Goal: Task Accomplishment & Management: Complete application form

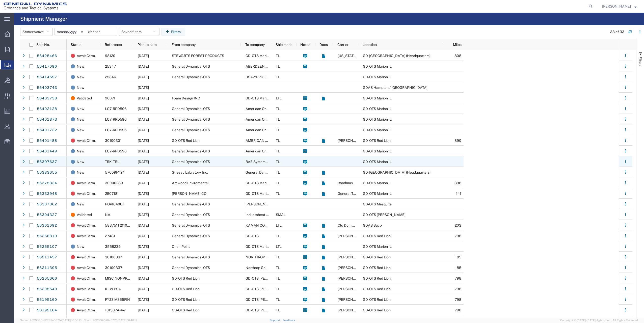
scroll to position [76, 0]
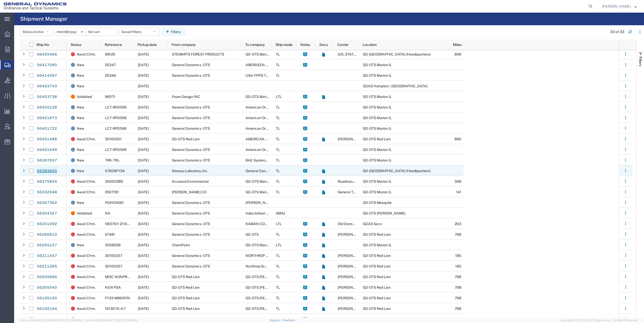
click at [45, 171] on link "56383655" at bounding box center [47, 171] width 21 height 8
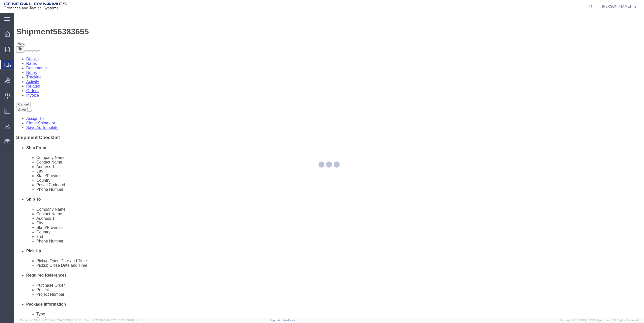
select select
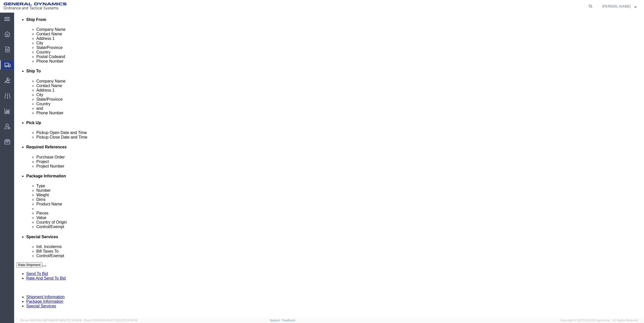
scroll to position [129, 0]
click input "text"
type input "30700321"
click input "text"
type input "LC7FY24 M1002/M865A1"
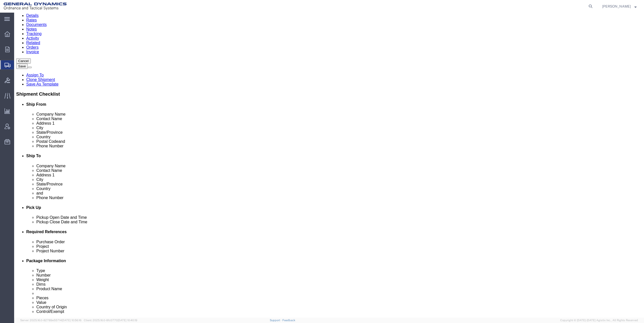
scroll to position [46, 0]
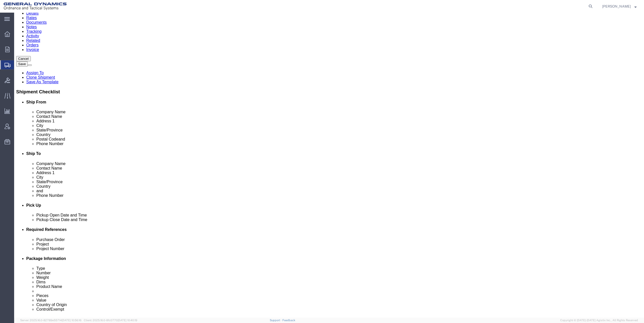
drag, startPoint x: 441, startPoint y: 210, endPoint x: 442, endPoint y: 208, distance: 2.6
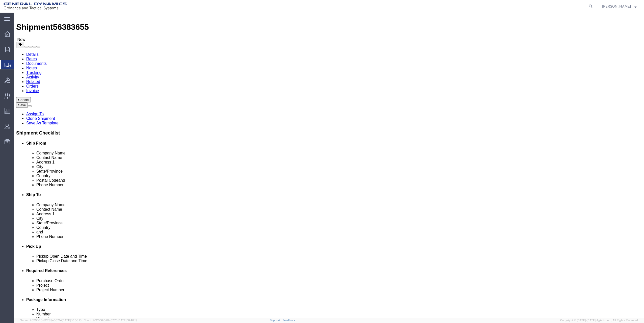
scroll to position [0, 0]
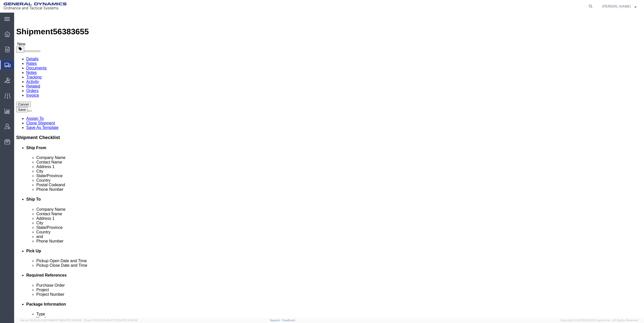
click div "Cancel Save Assign To Clone Shipment Save As Template Shipment Checklist Ship F…"
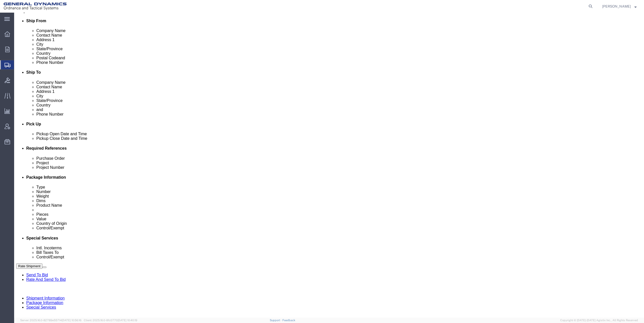
scroll to position [129, 0]
click div "Aug 11 2025 2:43 PM"
drag, startPoint x: 32, startPoint y: 225, endPoint x: 27, endPoint y: 225, distance: 5.3
click div "2:43 PM"
drag, startPoint x: 30, startPoint y: 224, endPoint x: 48, endPoint y: 222, distance: 18.1
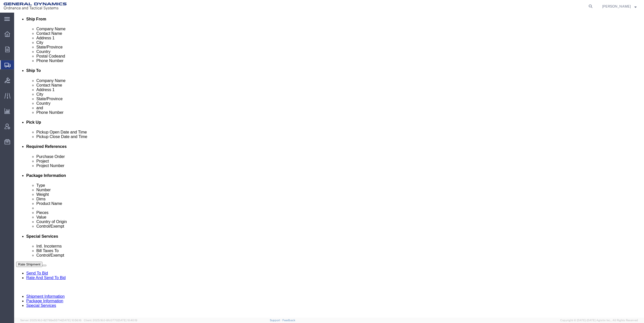
click input "2:43 PM"
type input "8:00 AM"
click button "Apply"
click div "Aug 14 2025 9:00 AM"
type input "3:00 PM"
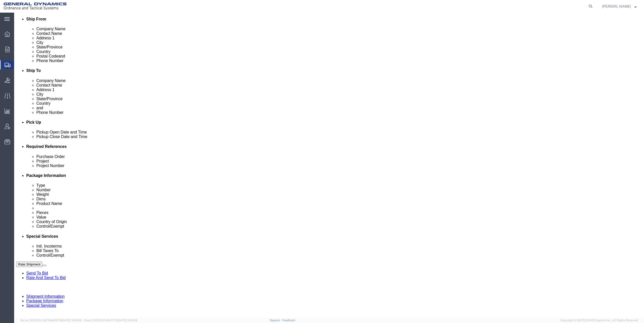
click button "Apply"
click div "Aug 14 2025 4:00 PM"
click button "Apply"
click div "Aug 18 2025 4:00 PM"
type input "8:00 AM"
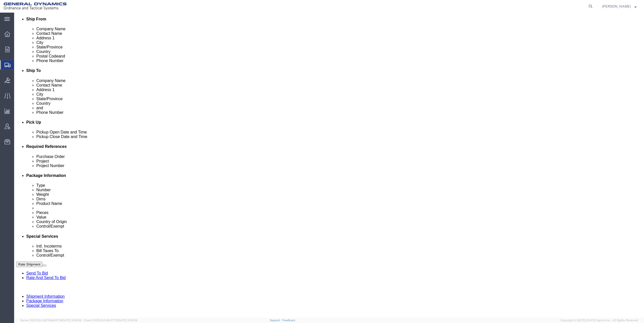
click button "Apply"
click button "Continue"
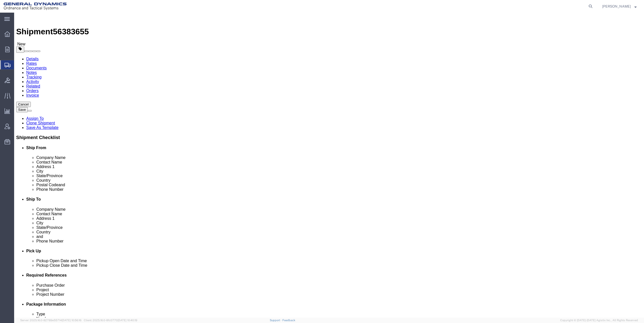
click dd "54312.00 USD"
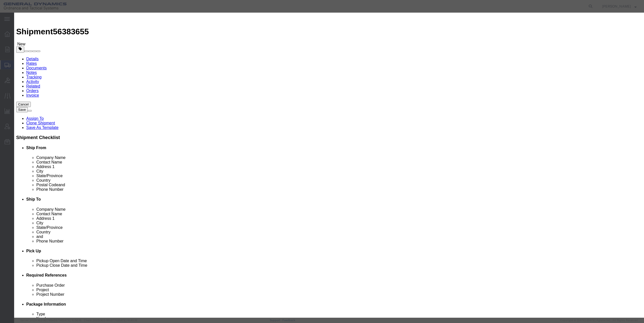
click select "Select 50 55 60 65 70 85 92.5 100 125 175 250 300 400"
select select "125"
click select "Select 50 55 60 65 70 85 92.5 100 125 175 250 300 400"
click button "Save & Close"
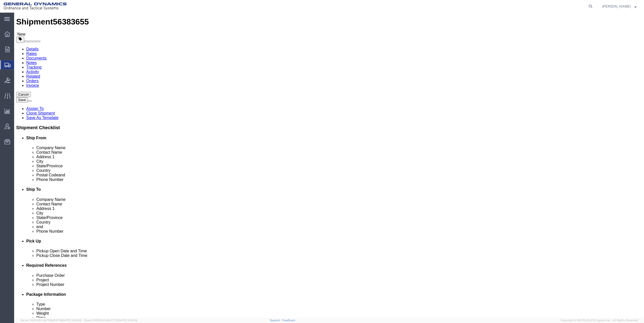
scroll to position [21, 0]
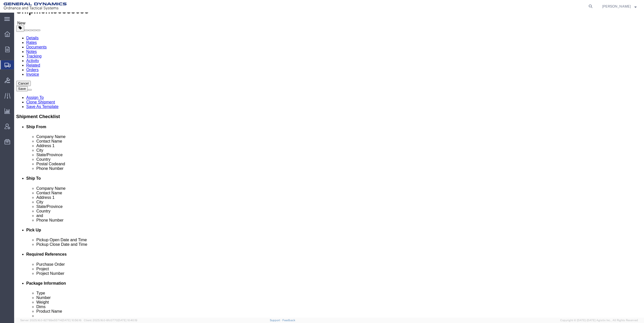
click dd "38471.00 USD"
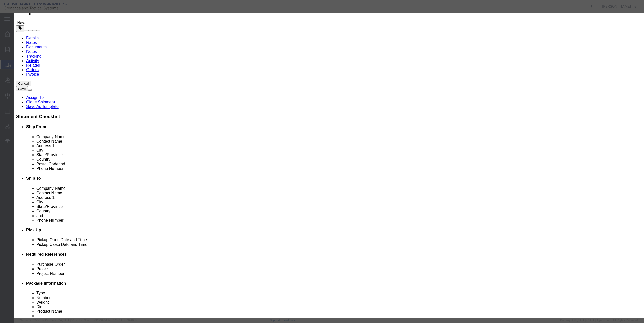
click select "Select 50 55 60 65 70 85 92.5 100 125 175 250 300 400"
select select "125"
click select "Select 50 55 60 65 70 85 92.5 100 125 175 250 300 400"
click button "Save & Close"
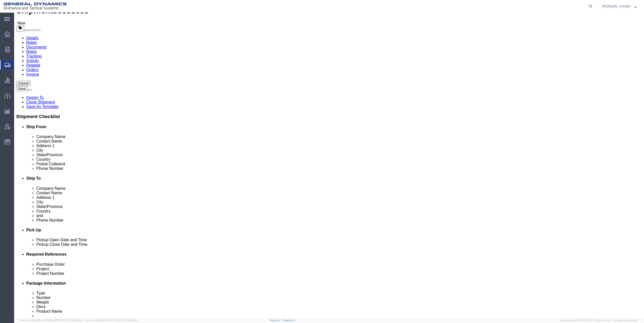
click dd "2400.00 Each"
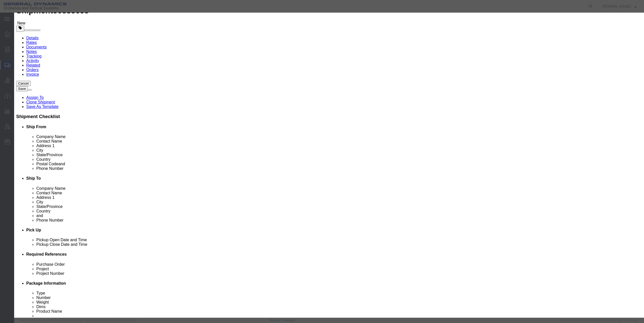
click select "Select 50 55 60 65 70 85 92.5 100 125 175 250 300 400"
select select "125"
click select "Select 50 55 60 65 70 85 92.5 100 125 175 250 300 400"
click button "Save & Close"
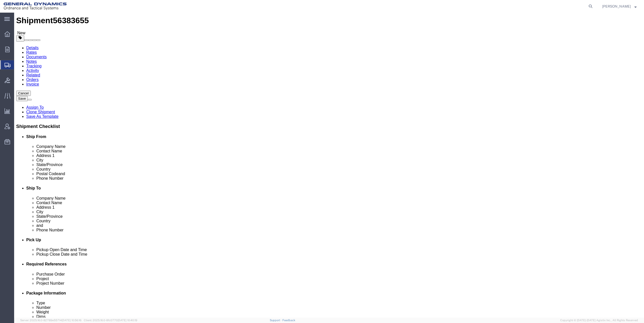
scroll to position [0, 0]
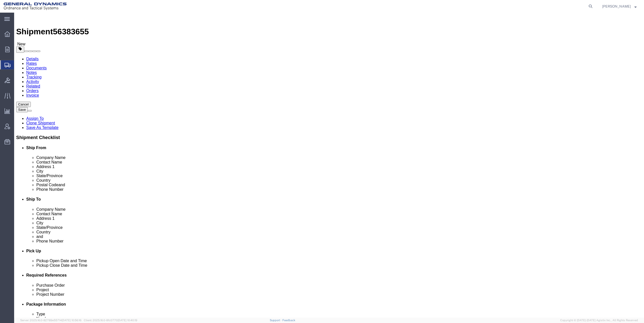
click button "Continue"
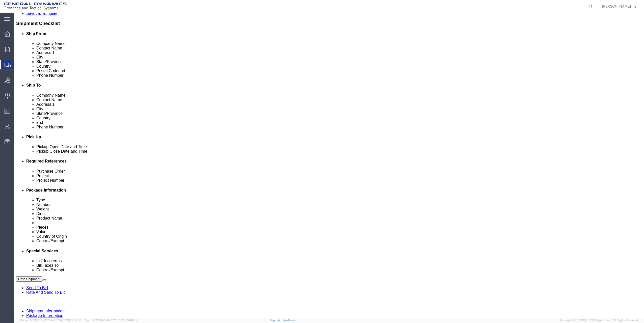
scroll to position [177, 0]
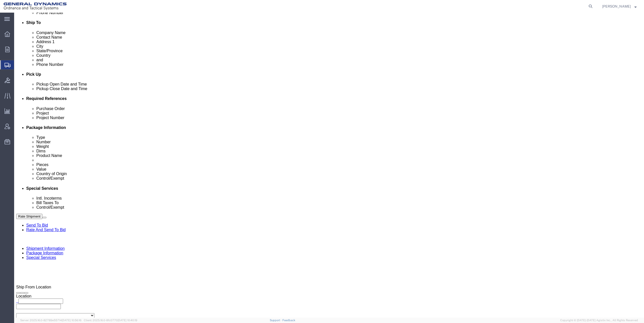
click select "Select Carriage Insurance Paid Carriage Paid To Cost and Freight Cost Insurance…"
select select "FOB"
click select "Select Carriage Insurance Paid Carriage Paid To Cost and Freight Cost Insurance…"
click input "text"
type input "Stresau"
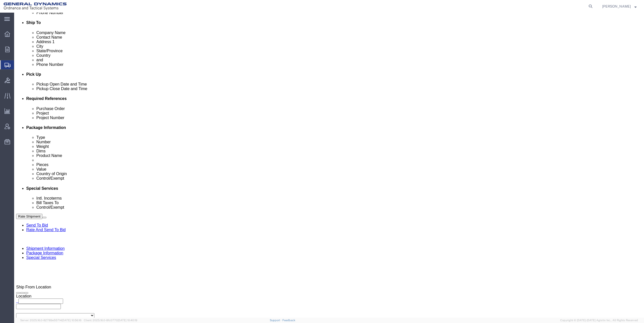
click select "Select Recipient Account Sender/Shipper Third Party Account"
select select "THRD"
click select "Select Recipient Account Sender/Shipper Third Party Account"
drag, startPoint x: 98, startPoint y: 211, endPoint x: 194, endPoint y: 210, distance: 96.4
click input "General Dynamics-OTS"
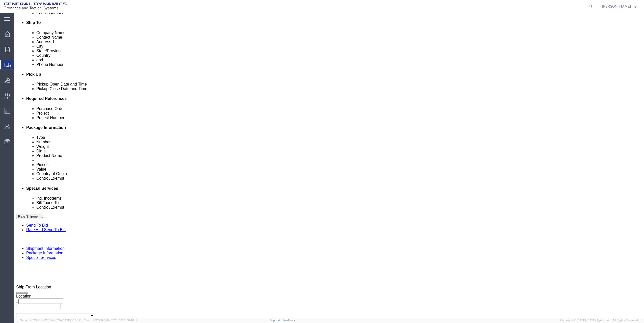
type input "GEDOTS"
click span
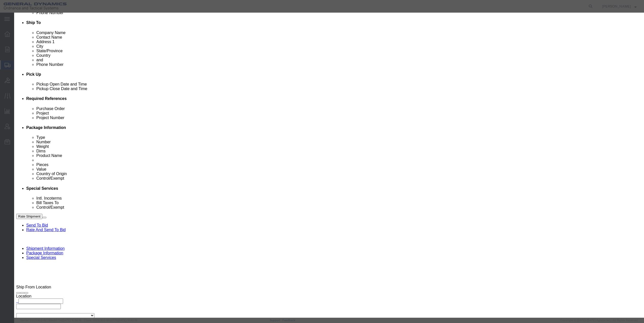
click link "G"
click select "Search by Address Book Name City Company Name Contact Name Country CustomerAlia…"
select select "addrssBookName"
click select "Search by Address Book Name City Company Name Contact Name Country CustomerAlia…"
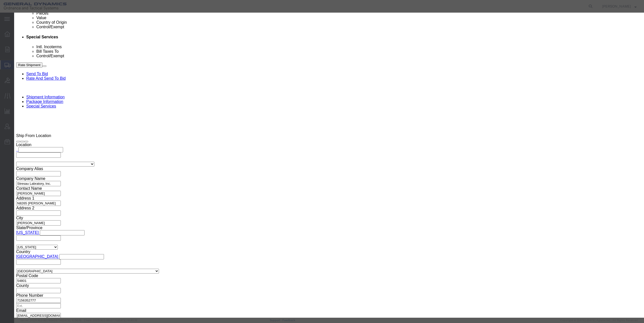
scroll to position [0, 0]
click input "text"
type input "GEDOTS"
click icon "button"
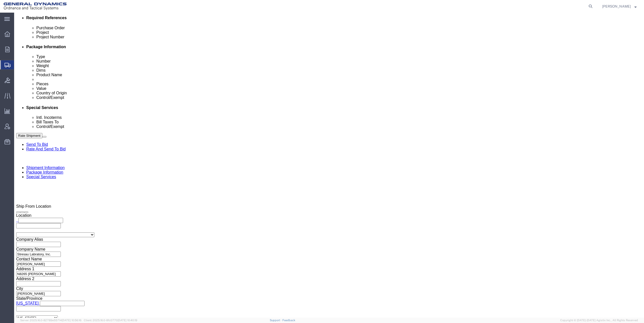
scroll to position [252, 0]
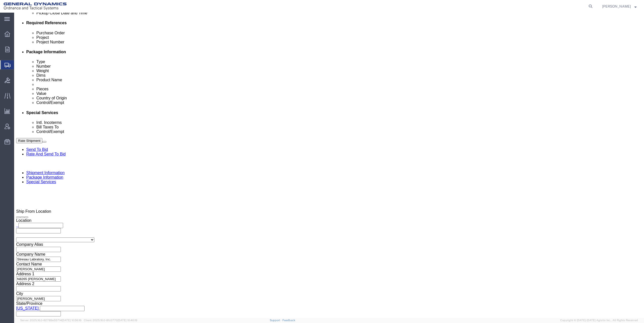
click input "GEDOTS"
type input "GEDOT"
click p "- GEDOTS %DATA 2 LOGISTICS - (GEDOTS %DATA 2 LOGISTICS) PO BOX 61050, FORT MYER…"
select select "FL"
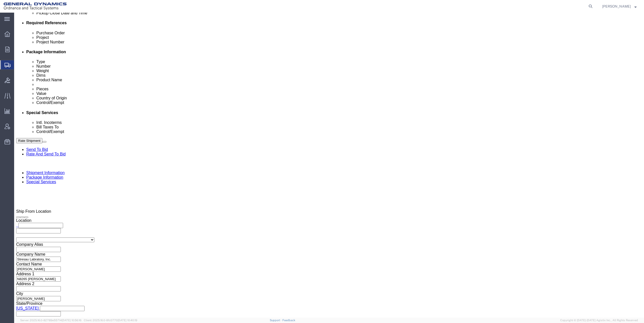
type input "GEDOTS %DATA 2 LOGISTICS"
click ul "logistics@gd-ots.com"
type input "[PERSON_NAME][EMAIL_ADDRESS][DOMAIN_NAME]"
click input "Include shipping documents"
checkbox input "true"
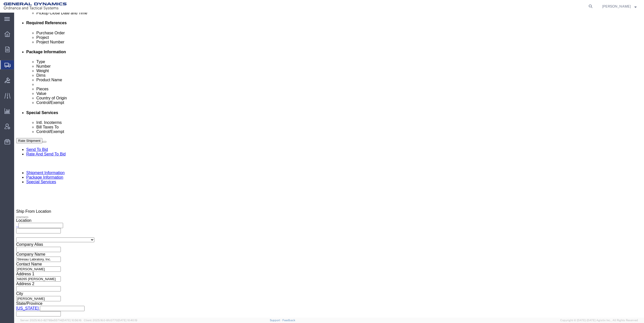
click input "BOL"
checkbox input "true"
click input "Packing List"
checkbox input "true"
click input "text"
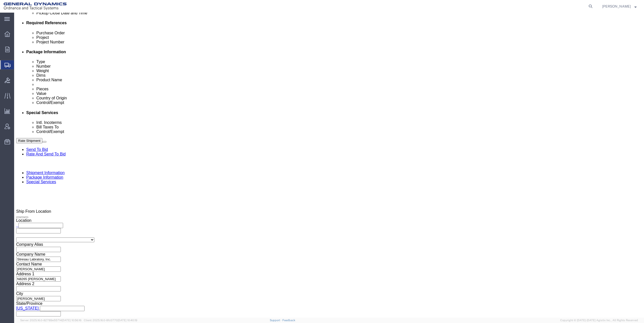
type input "sue"
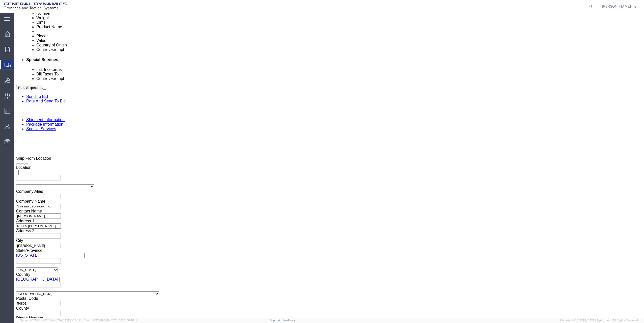
scroll to position [328, 0]
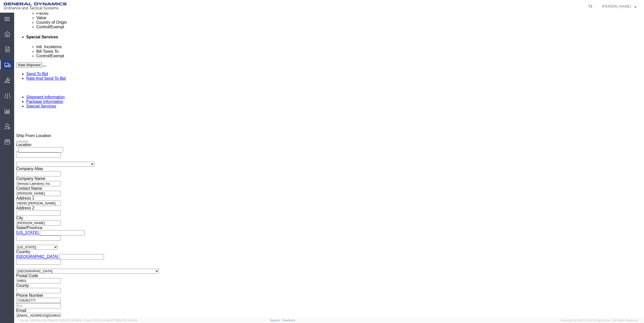
click select "Select ATF BIS DEA EPA FDA FTR ITAR OFAC Other (OPA)"
select select "ITAR"
click select "Select ATF BIS DEA EPA FDA FTR ITAR OFAC Other (OPA)"
click select "Select 123.11B 123.12 123.13 123.16B1 123.16B2 123.16B3 123.16B4 123.16B5 123.1…"
select select "126.5B"
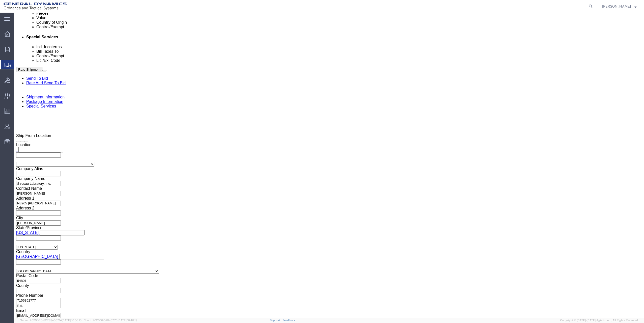
click select "Select 123.11B 123.12 123.13 123.16B1 123.16B2 123.16B3 123.16B4 123.16B5 123.1…"
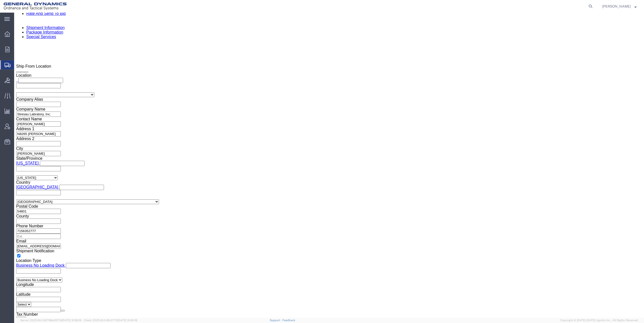
scroll to position [404, 0]
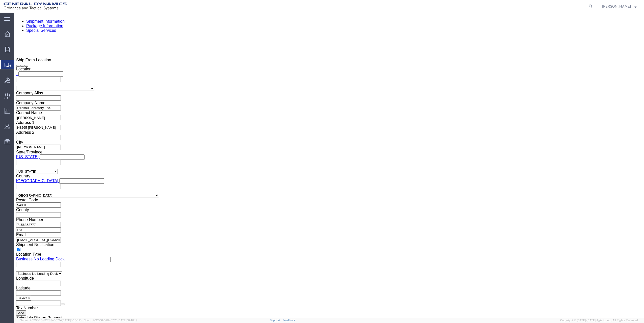
click select "Select Use Carrier or Agent Broker Use My Nominated Broker Use Recipient's Brok…"
select select "NOMN"
click select "Select Use Carrier or Agent Broker Use My Nominated Broker Use Recipient's Brok…"
click input "text"
type input "expedi"
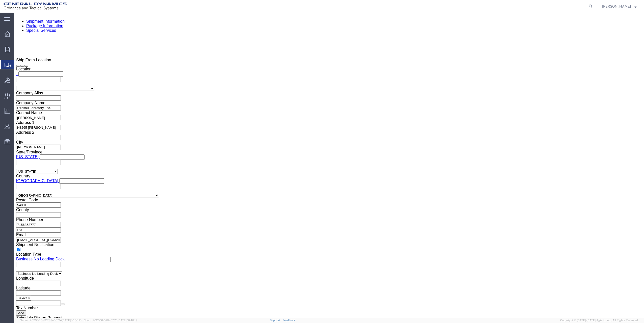
click p "- Expeditors - (Sue Upchurch) 33 Bull Street, Suite 901, Savannah, GA, 31401, U…"
select select "GA"
type input "Expeditors"
click input "checkbox"
checkbox input "true"
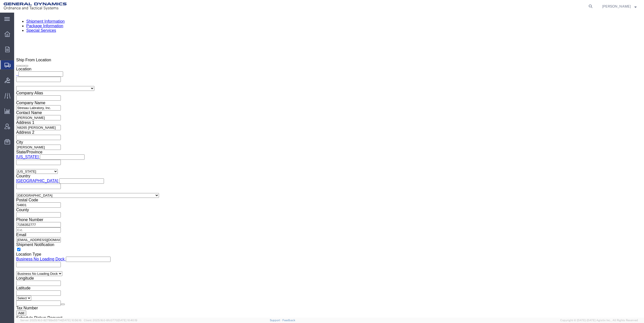
click select "Select AES-Direct EEI Carrier File EEI EEI Exempt"
select select "CFIL"
click select "Select AES-Direct EEI Carrier File EEI EEI Exempt"
click select "Select CH CI CR DD FI FS GP GS HH HV IP IR IS MS OI OS TE TL TR UG ZD"
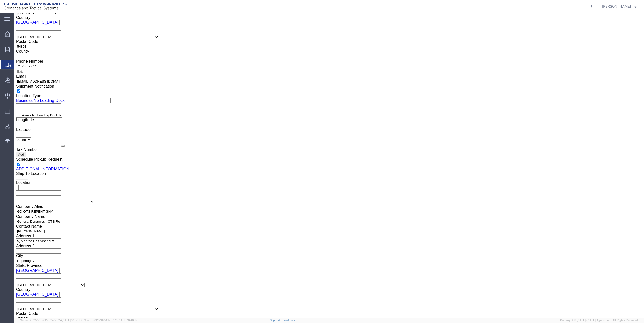
scroll to position [580, 0]
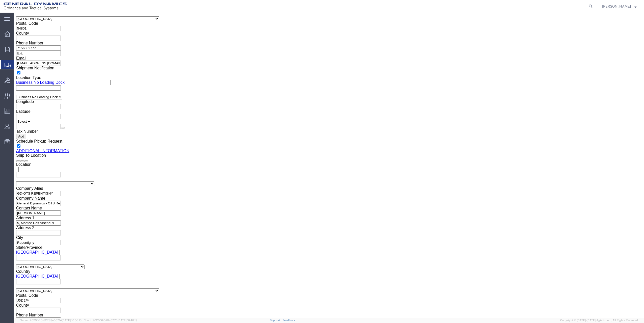
click input "rkershaw@stresau.com, logistics@gd-ots.com"
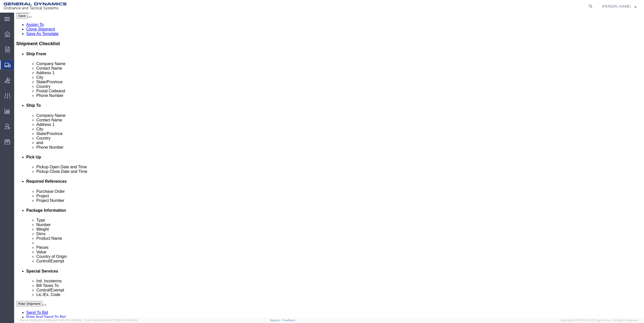
scroll to position [101, 0]
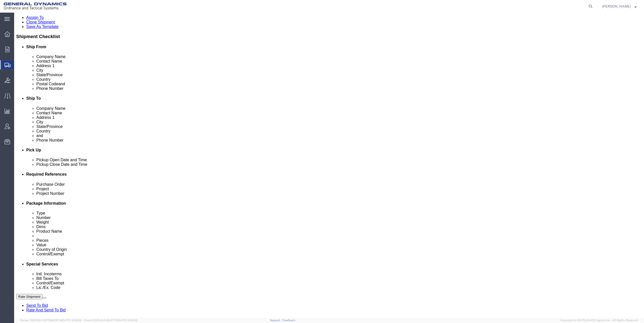
type input "[EMAIL_ADDRESS][DOMAIN_NAME]"
click button "Rate Shipment"
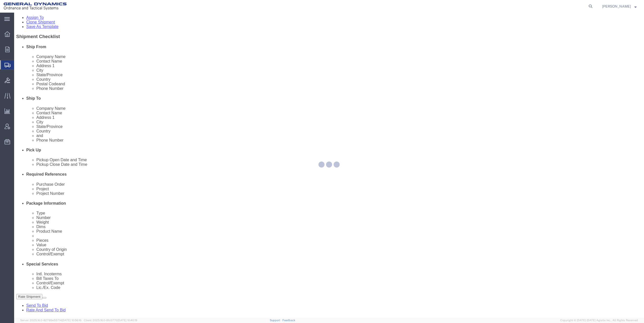
scroll to position [0, 0]
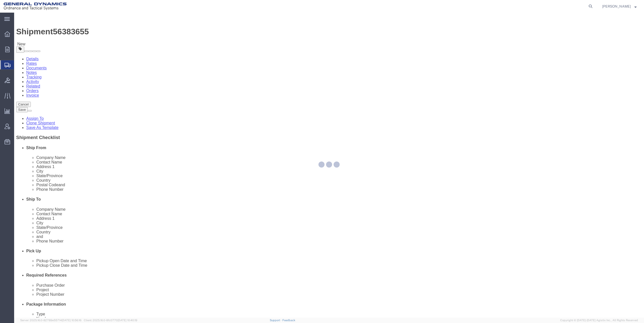
select select "CBOX"
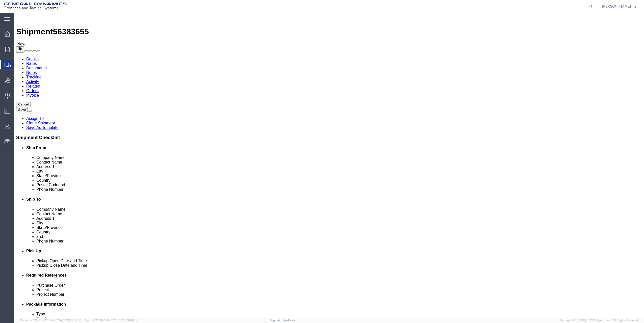
click div "1 x Cardboard Box(es) Package Type Select Bale(s) Basket(s) Bolt(s) Bottle(s) B…"
click dd "2400.00 Each"
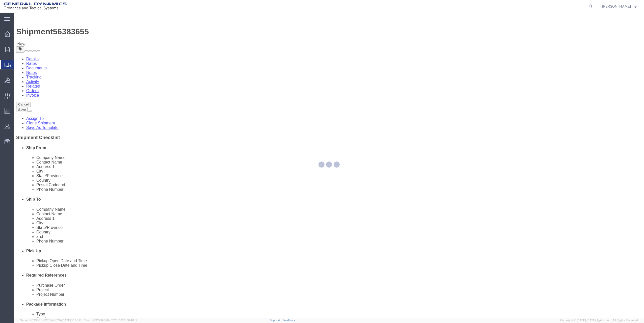
click at [186, 205] on div at bounding box center [329, 165] width 630 height 305
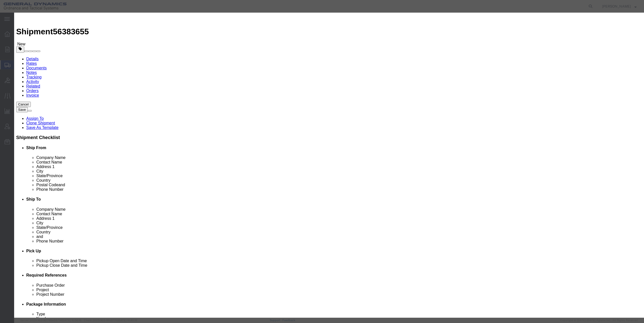
scroll to position [150, 0]
click input "text"
type input "9306290000"
select select "KGS"
type input "9306290000"
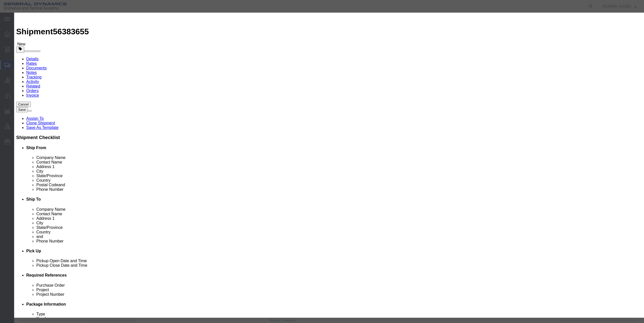
click button "Save & Close"
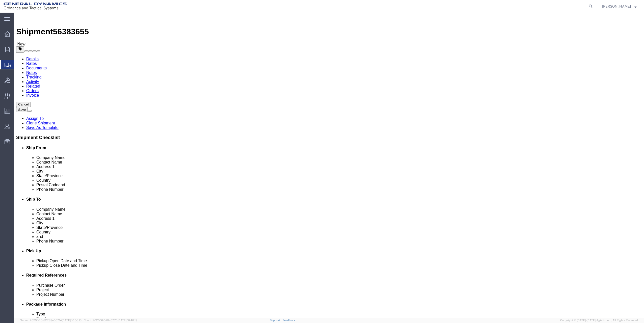
click dd "54312.00 USD"
click div "1 x Cardboard Box(es) Package Type Select Bale(s) Basket(s) Bolt(s) Bottle(s) B…"
click dd "2400.00 Each"
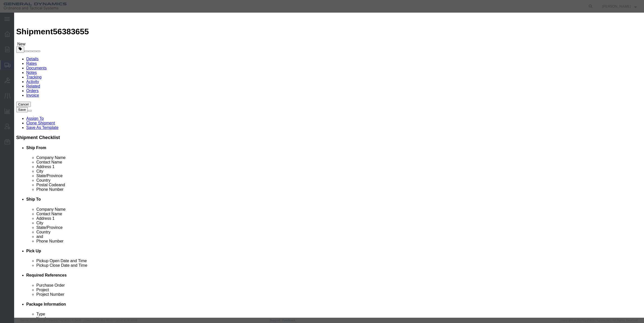
type input "9306290000"
select select "KGS"
type input "9306290000"
click button "Save & Close"
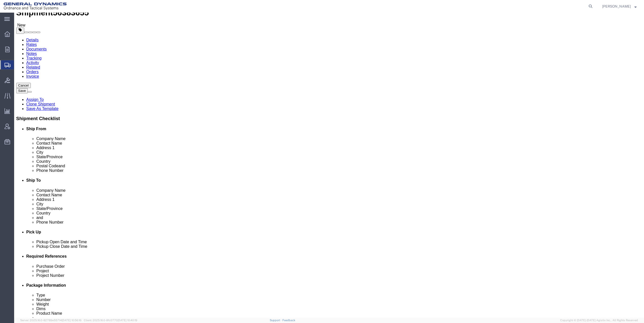
scroll to position [61, 0]
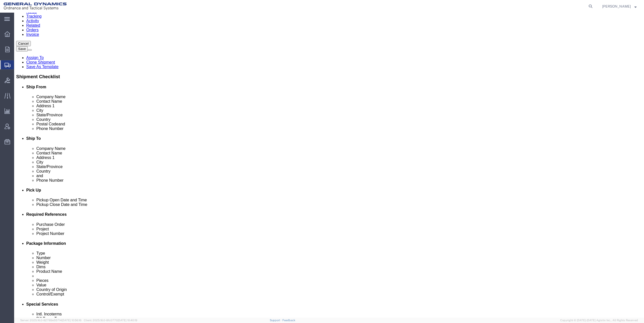
click dd "38471.00 USD"
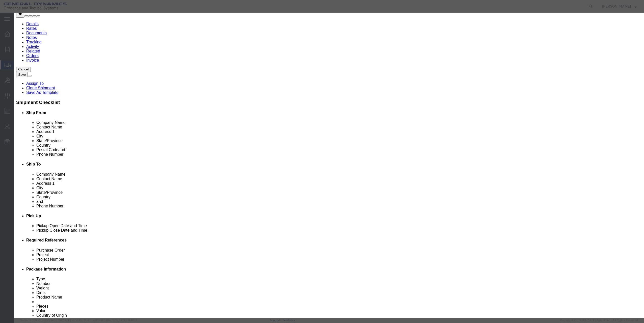
scroll to position [150, 0]
type input "9306290000"
select select "KGS"
type input "9306290000"
click button "Save & Close"
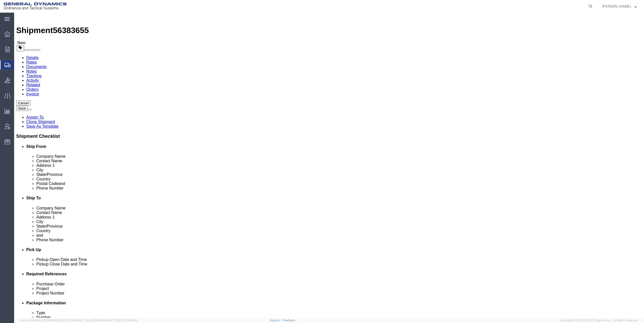
scroll to position [0, 0]
click button "Rate Shipment"
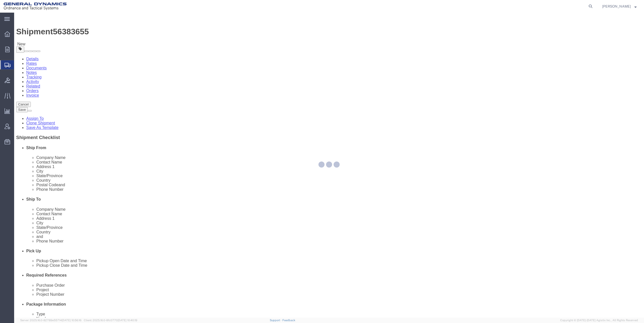
select select "CBOX"
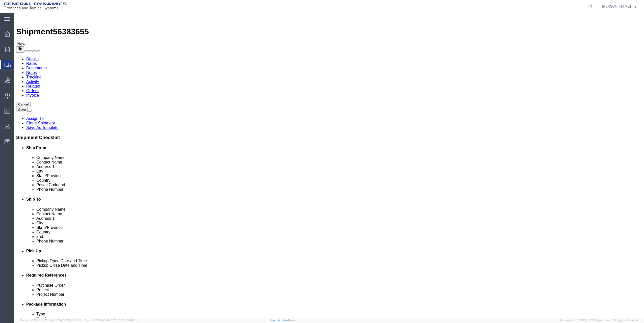
click dd "54312.00 USD"
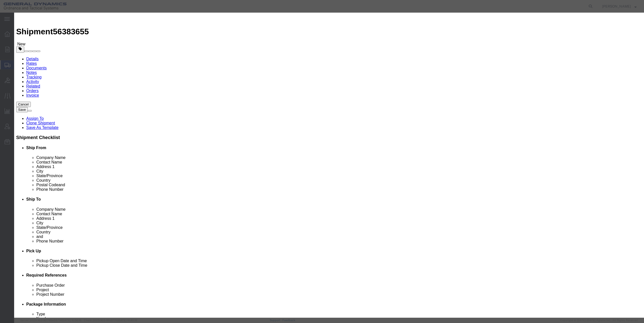
click select "Select Afghanistan Åland Islands Albania Algeria American Samoa Andorra Angola …"
select select "US"
click select "Select Afghanistan Åland Islands Albania Algeria American Samoa Andorra Angola …"
drag, startPoint x: 226, startPoint y: 51, endPoint x: 292, endPoint y: 55, distance: 66.2
click input "IGNITION ELEMENT ASSEMBLY"
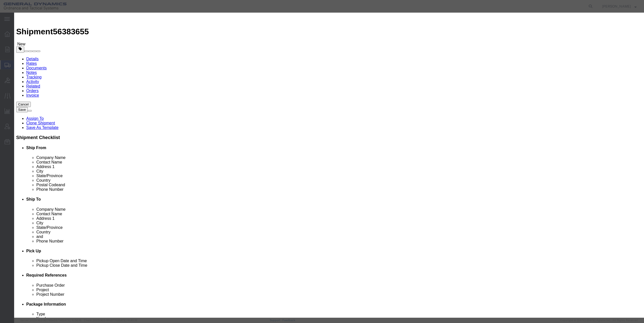
paste textarea "IGNITION ELEMENT ASSEMBLY"
type textarea "IGNITION ELEMENT ASSEMBLY"
click button "Save & Close"
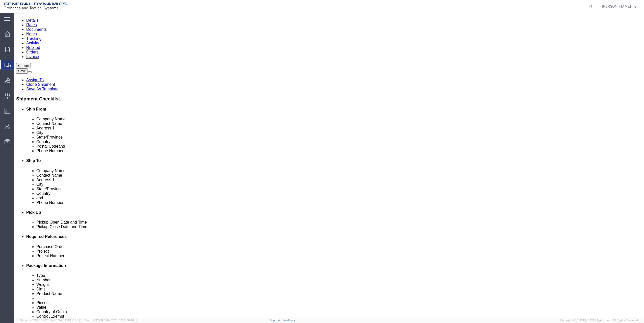
scroll to position [61, 0]
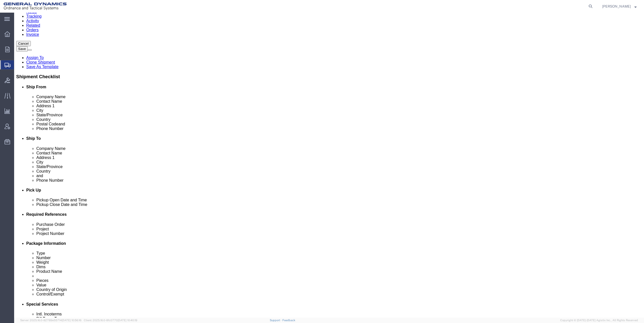
click div "1 x Cardboard Box(es) Package Type Select Bale(s) Basket(s) Bolt(s) Bottle(s) B…"
click div
click div "1 x Cardboard Box(es) Package Type Select Bale(s) Basket(s) Bolt(s) Bottle(s) B…"
click div
click dd "1700.00 Kilogram"
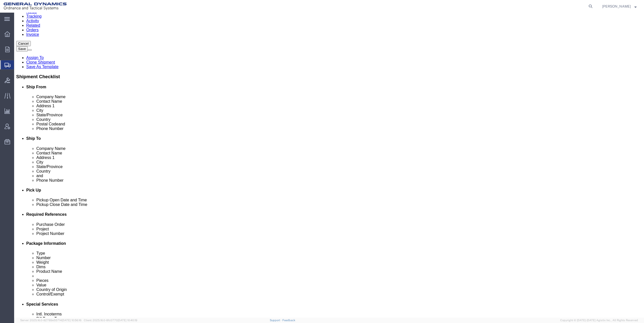
scroll to position [56, 0]
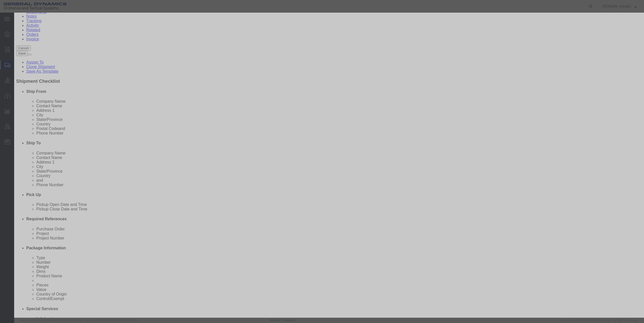
click select "Select Afghanistan Åland Islands Albania Algeria American Samoa Andorra Angola …"
select select "US"
click select "Select Afghanistan Åland Islands Albania Algeria American Samoa Andorra Angola …"
click textarea
paste textarea "IGNITION ELEMENT ASSEMBLY"
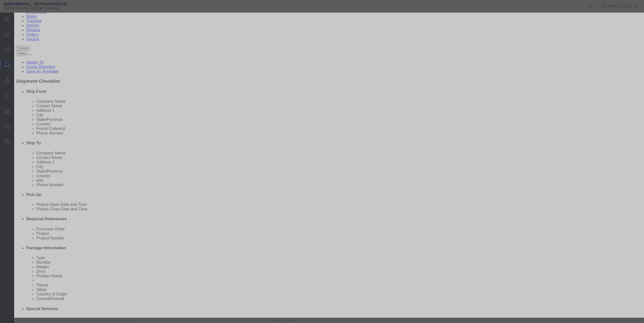
type textarea "IGNITION ELEMENT ASSEMBLY"
click button "Save & Close"
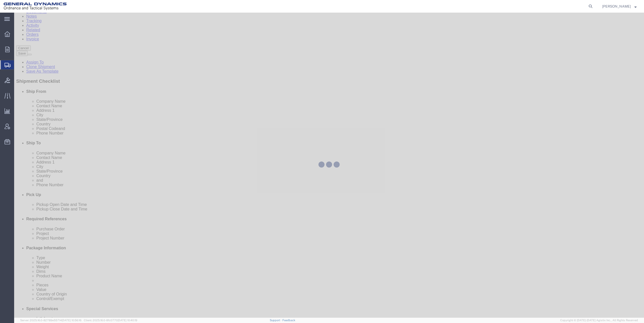
scroll to position [56, 0]
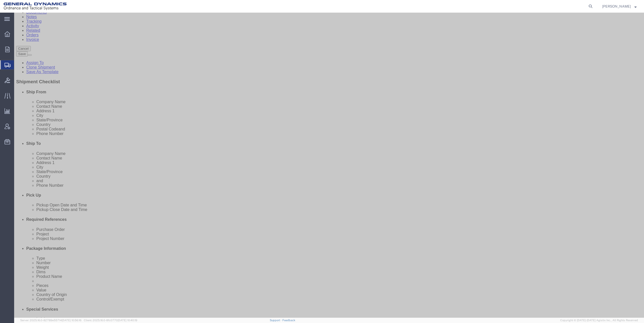
click dd "54312.00 USD"
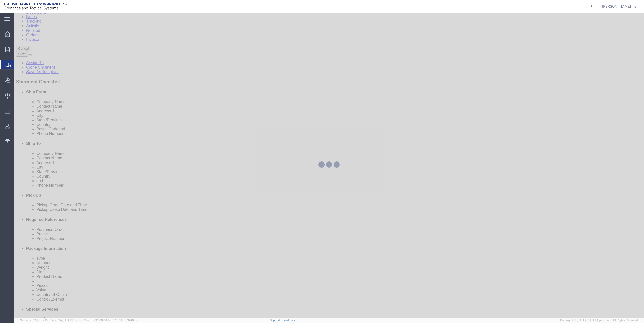
scroll to position [35, 0]
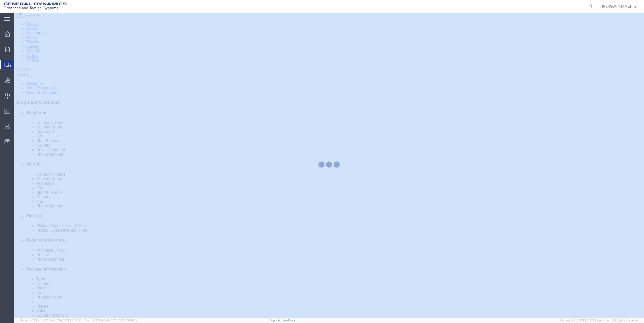
click at [387, 247] on div at bounding box center [329, 165] width 630 height 305
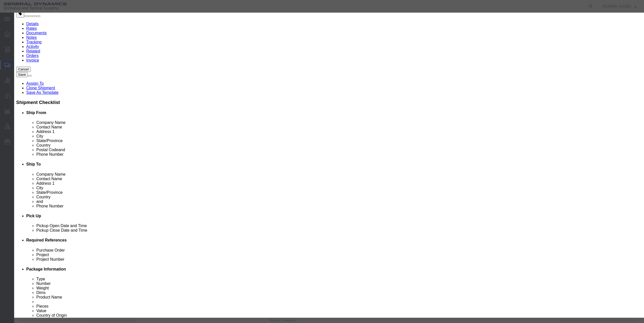
paste textarea "IGNITION ELEMENT ASSEMBLY"
type textarea "IGNITION ELEMENT ASSEMBLY"
click select "Select Afghanistan Åland Islands Albania Algeria American Samoa Andorra Angola …"
select select "US"
click select "Select Afghanistan Åland Islands Albania Algeria American Samoa Andorra Angola …"
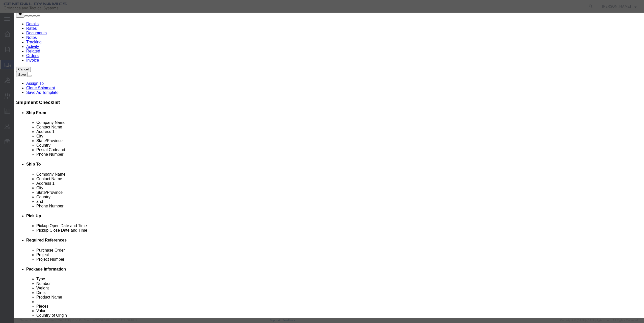
click button "Save & Close"
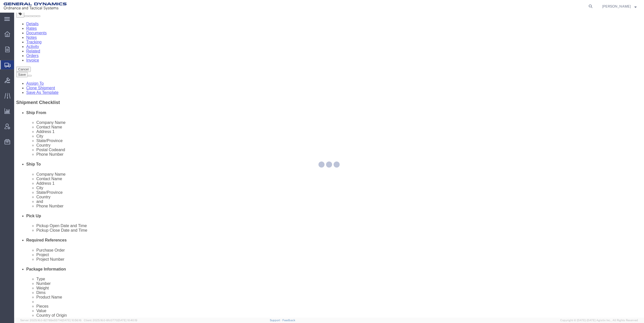
scroll to position [35, 0]
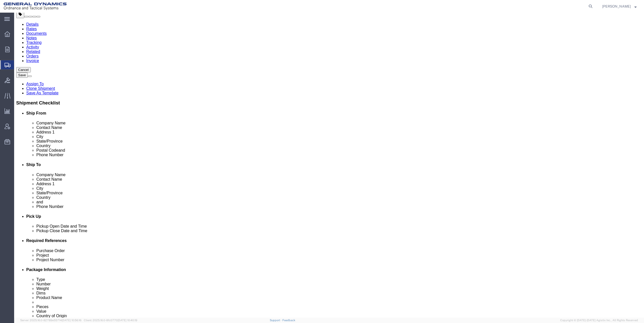
click button "Rate Shipment"
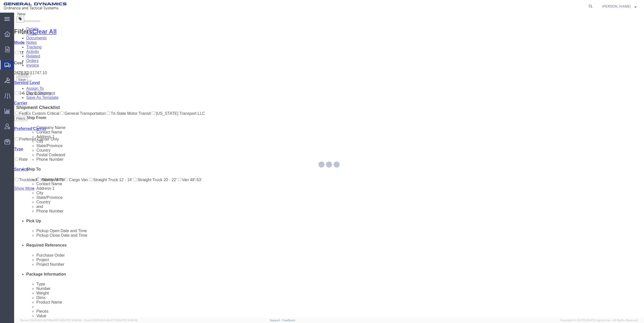
scroll to position [0, 0]
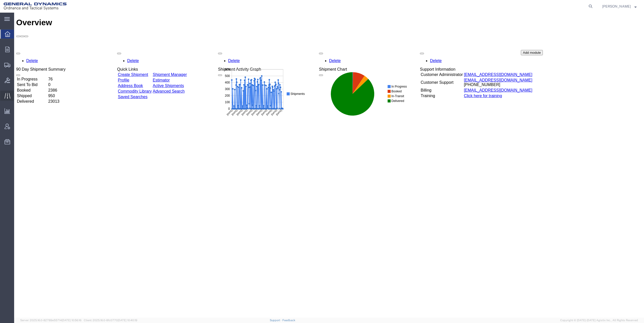
click at [7, 96] on icon at bounding box center [8, 96] width 6 height 6
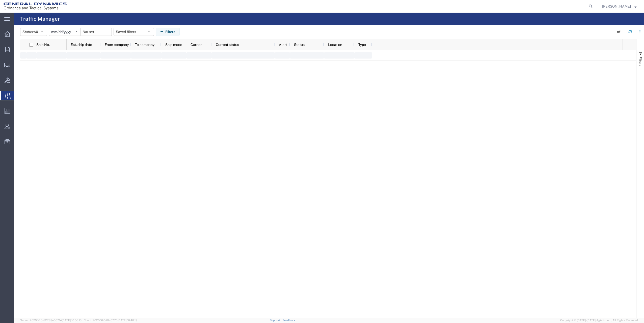
click at [20, 96] on div "main_menu Created with Sketch. Collapse Menu Overview Orders Order Manager Crea…" at bounding box center [322, 168] width 644 height 310
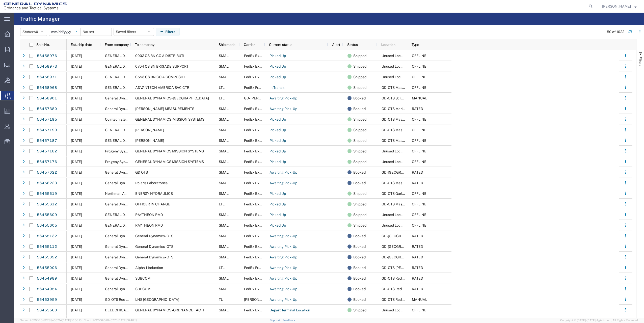
click at [76, 30] on svg-icon at bounding box center [77, 32] width 8 height 8
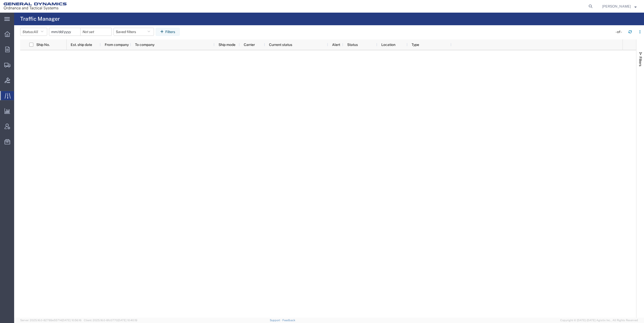
click at [67, 32] on input "date" at bounding box center [64, 32] width 31 height 8
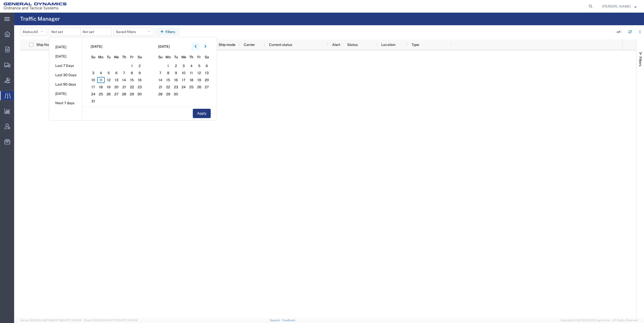
click at [197, 46] on icon "button" at bounding box center [195, 47] width 2 height 4
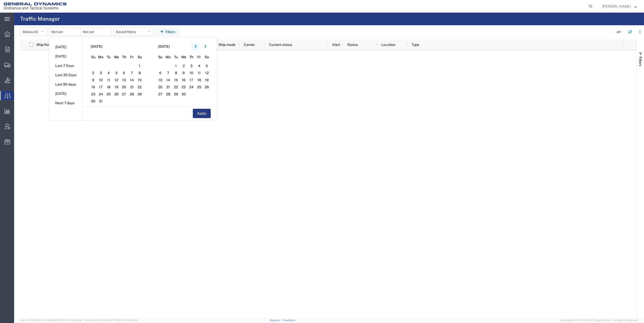
click at [197, 46] on icon "button" at bounding box center [195, 47] width 2 height 4
click at [132, 92] on span "31" at bounding box center [132, 94] width 8 height 6
click at [206, 46] on icon "button" at bounding box center [205, 46] width 2 height 3
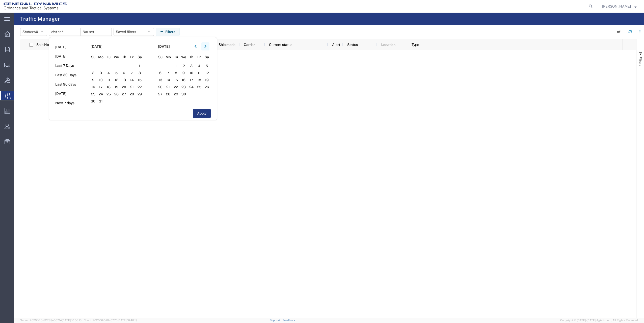
click at [206, 46] on icon "button" at bounding box center [205, 46] width 2 height 3
click at [208, 46] on button "button" at bounding box center [205, 46] width 8 height 8
click at [209, 47] on button "button" at bounding box center [205, 46] width 8 height 8
click at [208, 115] on button "Apply" at bounding box center [202, 113] width 18 height 9
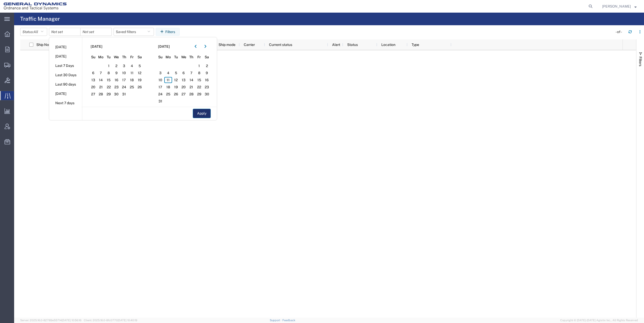
type input "2025-01-31"
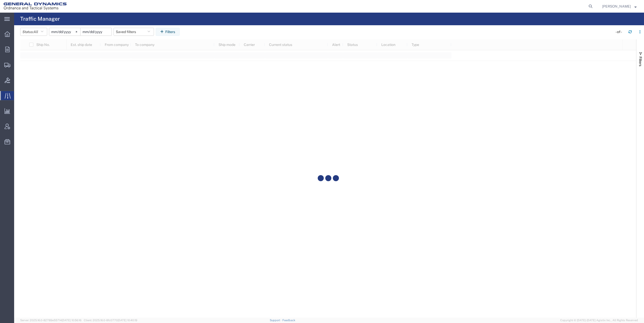
click at [99, 31] on input "date" at bounding box center [95, 32] width 31 height 8
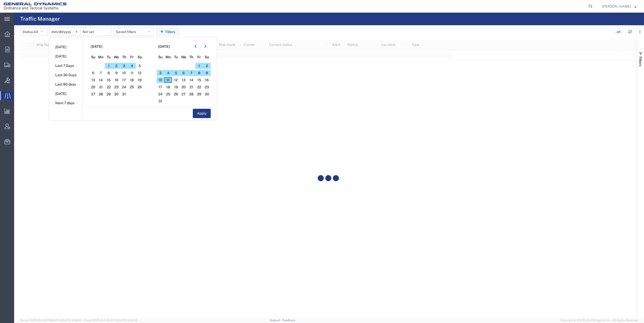
click at [171, 80] on span "11" at bounding box center [168, 80] width 8 height 6
click at [171, 79] on span "11" at bounding box center [168, 80] width 8 height 6
click at [211, 116] on button "Apply" at bounding box center [202, 113] width 18 height 9
type input "2025-08-11"
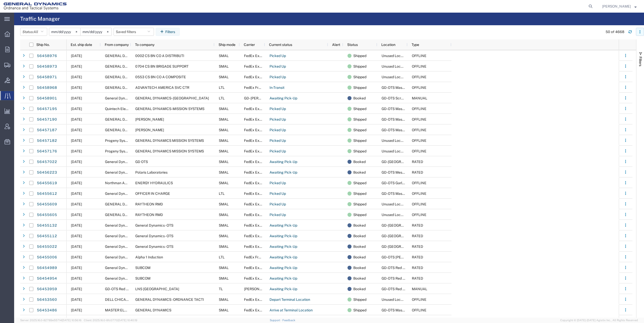
click at [639, 32] on icon "button" at bounding box center [640, 32] width 4 height 4
click at [641, 60] on span "Filters" at bounding box center [640, 62] width 4 height 10
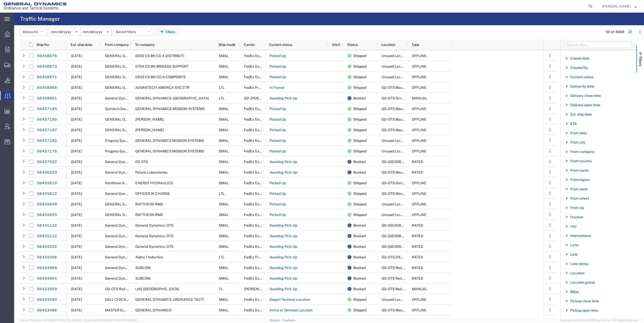
scroll to position [101, 0]
click at [582, 141] on span "From company" at bounding box center [582, 141] width 24 height 4
click at [576, 161] on input "Filter Value" at bounding box center [600, 162] width 66 height 6
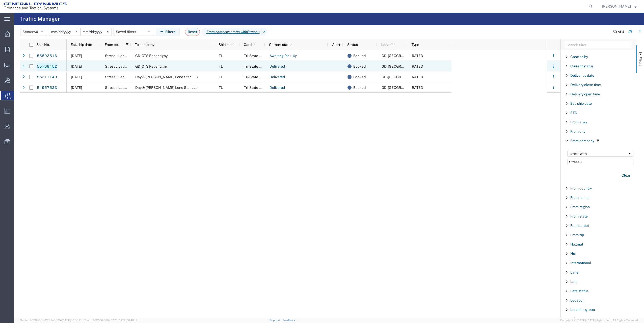
type input "Stresau"
click at [42, 66] on link "55768452" at bounding box center [47, 67] width 21 height 8
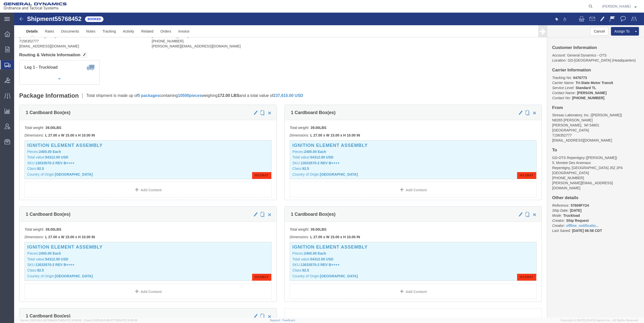
scroll to position [50, 0]
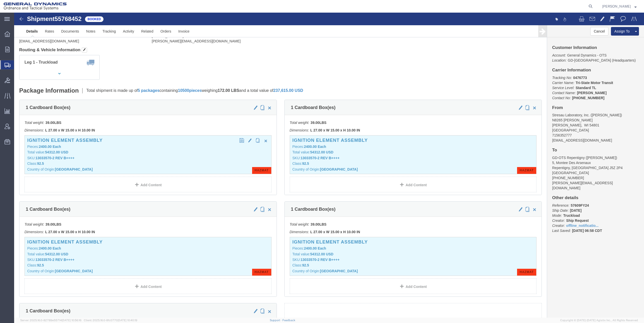
click div "IGNITION ELEMENT ASSEMBLY Pieces: 2400.00 Each Total value: 54312.00 USD SKU: 1…"
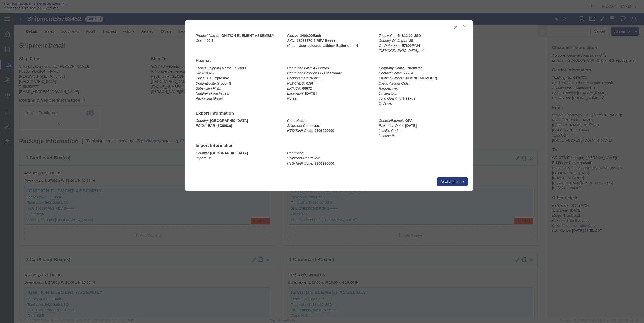
scroll to position [50, 0]
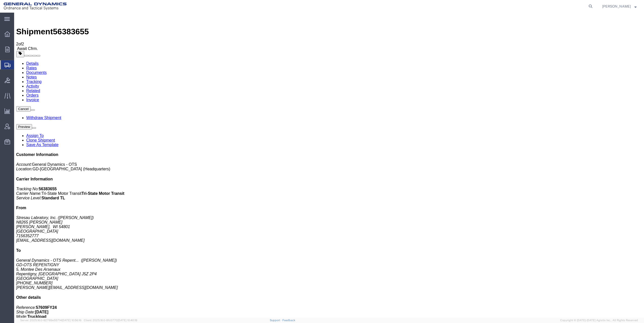
click at [18, 64] on span "Shipments" at bounding box center [16, 65] width 4 height 10
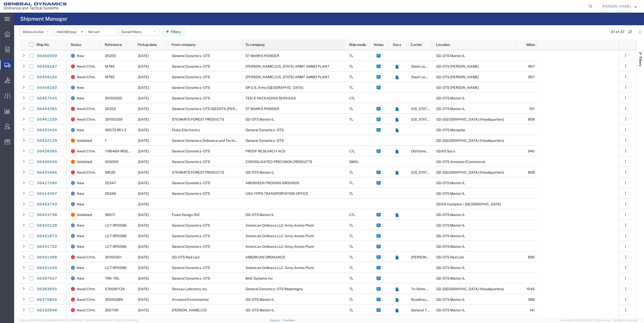
drag, startPoint x: 271, startPoint y: 44, endPoint x: 344, endPoint y: 45, distance: 73.4
click at [344, 45] on div at bounding box center [345, 44] width 2 height 11
click at [314, 45] on div "To company" at bounding box center [294, 45] width 98 height 8
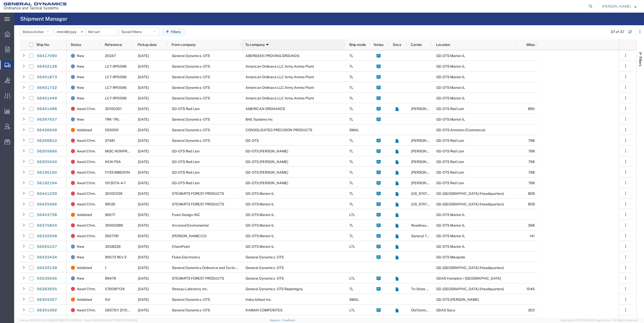
click at [318, 46] on div "To company 1" at bounding box center [294, 45] width 98 height 8
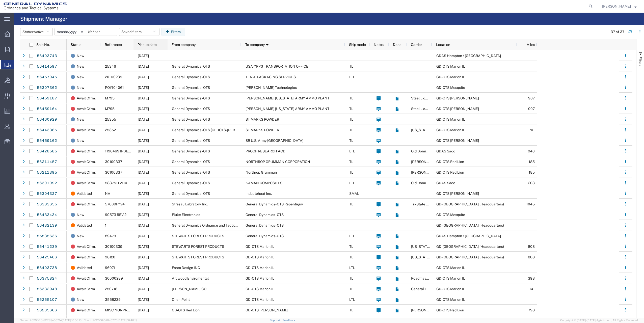
click at [160, 46] on div "Pickup date" at bounding box center [151, 45] width 28 height 8
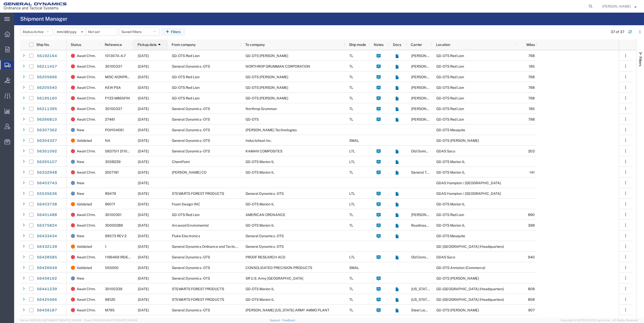
click at [164, 47] on div "Pickup date 1" at bounding box center [151, 45] width 28 height 8
